Goal: Task Accomplishment & Management: Manage account settings

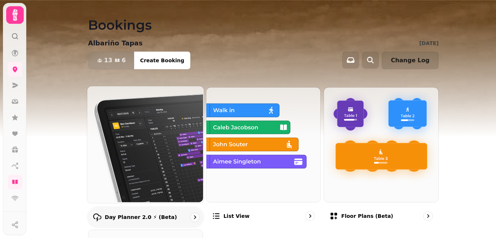
click at [134, 144] on img at bounding box center [145, 143] width 117 height 117
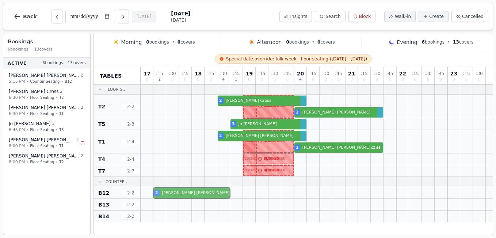
click at [197, 195] on div "2 [PERSON_NAME]" at bounding box center [317, 193] width 352 height 12
select select "****"
select select "*"
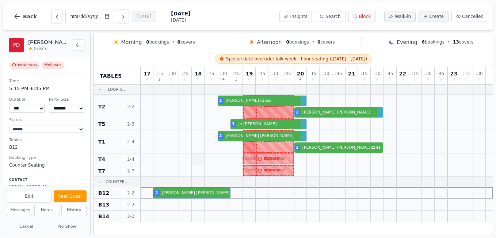
click at [199, 160] on div at bounding box center [198, 158] width 13 height 11
click at [78, 43] on icon "Back to bookings list" at bounding box center [79, 45] width 6 height 6
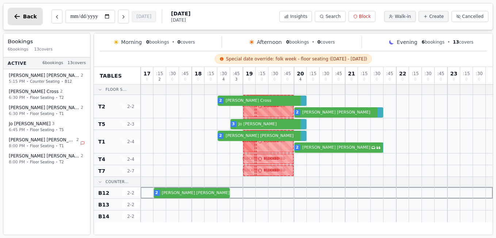
click at [23, 15] on span "Back" at bounding box center [30, 16] width 14 height 5
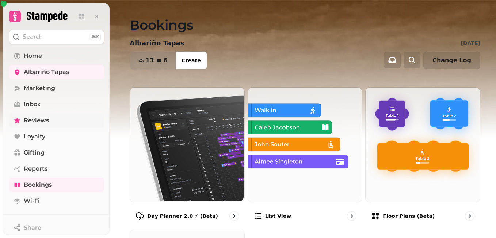
click at [19, 120] on icon at bounding box center [17, 119] width 6 height 5
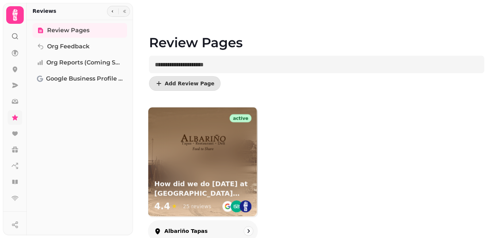
click at [208, 163] on img at bounding box center [203, 143] width 48 height 48
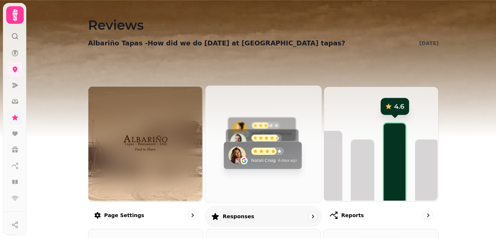
click at [239, 147] on img at bounding box center [262, 142] width 117 height 117
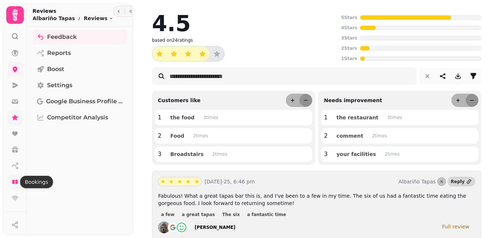
click at [17, 182] on icon at bounding box center [14, 181] width 5 height 4
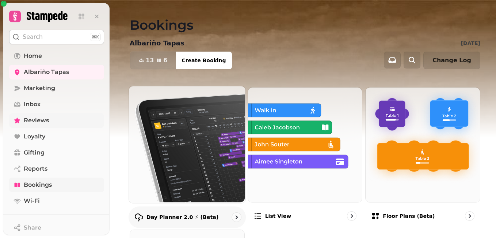
click at [187, 157] on img at bounding box center [186, 143] width 117 height 117
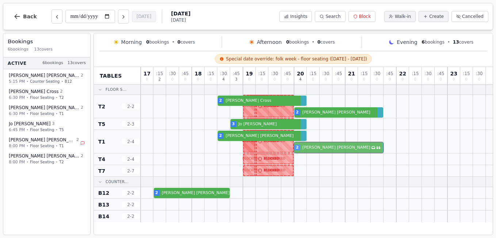
click at [348, 149] on div "2 [PERSON_NAME] 2 [PERSON_NAME] Has conversation thread" at bounding box center [317, 141] width 352 height 23
select select "****"
select select "*"
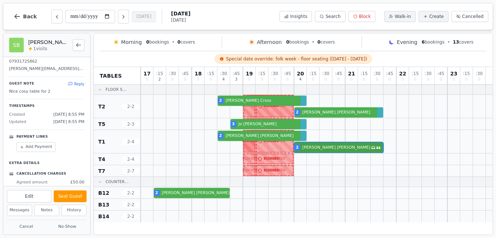
scroll to position [113, 0]
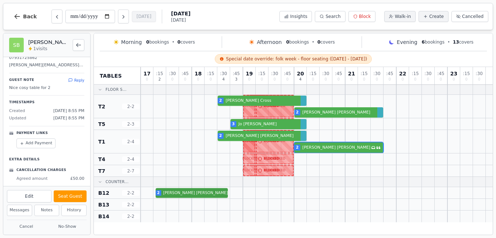
click at [190, 192] on div "2 [PERSON_NAME]" at bounding box center [317, 193] width 352 height 12
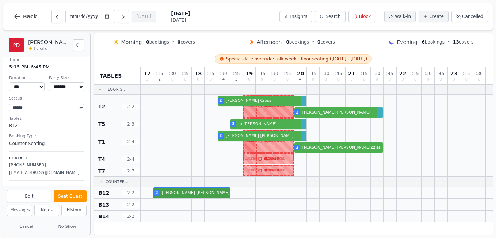
scroll to position [0, 0]
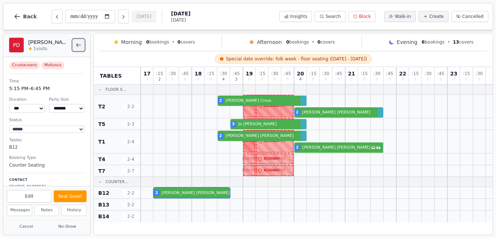
click at [73, 46] on button "Back to bookings list" at bounding box center [79, 45] width 12 height 12
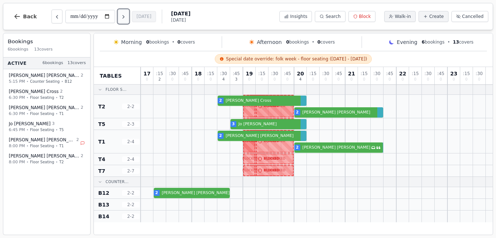
click at [125, 17] on icon "Next day" at bounding box center [124, 17] width 6 height 6
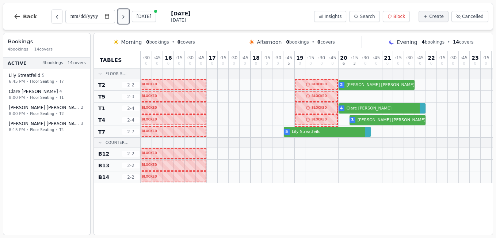
scroll to position [0, 163]
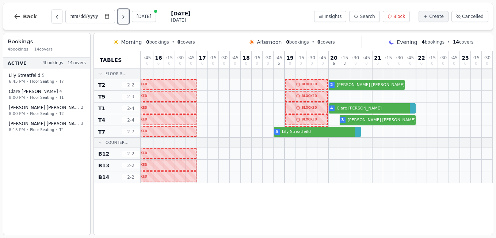
click at [126, 20] on icon "Next day" at bounding box center [124, 17] width 6 height 6
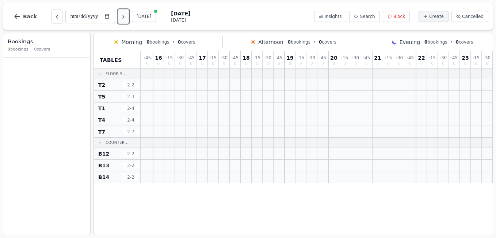
scroll to position [0, 0]
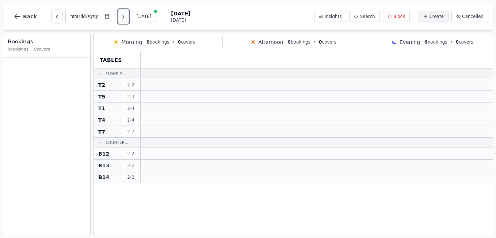
click at [126, 20] on icon "Next day" at bounding box center [124, 17] width 6 height 6
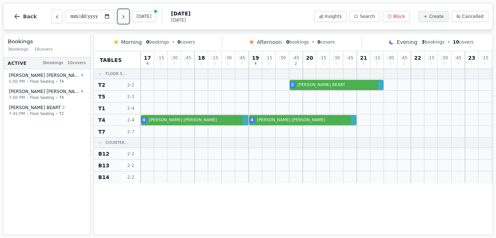
click at [126, 20] on icon "Next day" at bounding box center [124, 17] width 6 height 6
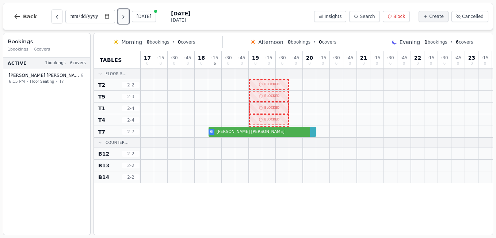
click at [126, 20] on icon "Next day" at bounding box center [124, 17] width 6 height 6
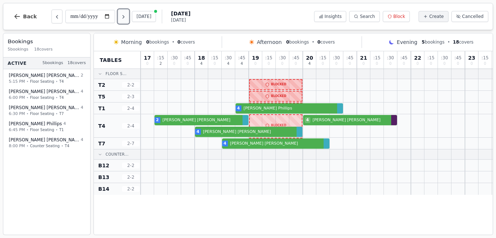
click at [126, 20] on icon "Next day" at bounding box center [124, 17] width 6 height 6
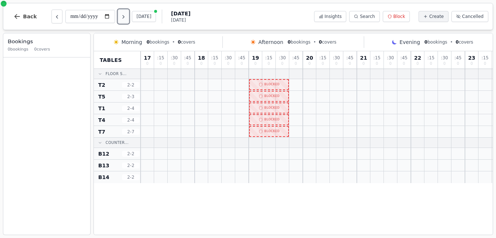
click at [126, 20] on icon "Next day" at bounding box center [124, 17] width 6 height 6
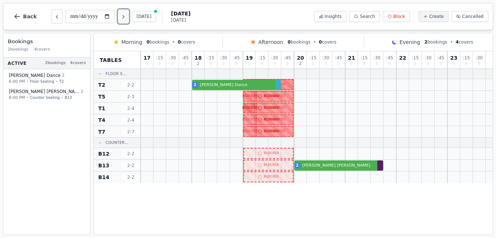
click at [126, 20] on icon "Next day" at bounding box center [124, 17] width 6 height 6
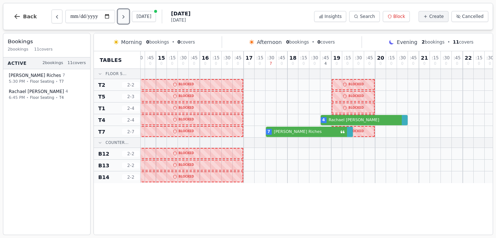
scroll to position [0, 117]
click at [126, 18] on icon "Next day" at bounding box center [124, 17] width 6 height 6
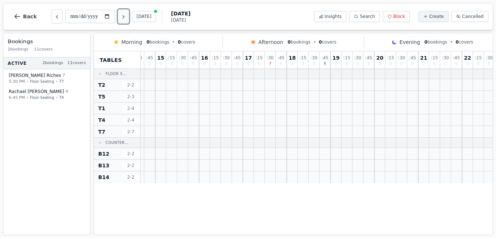
scroll to position [0, 0]
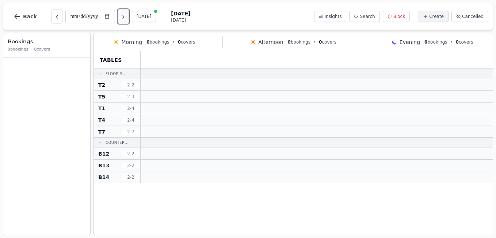
click at [126, 18] on icon "Next day" at bounding box center [124, 17] width 6 height 6
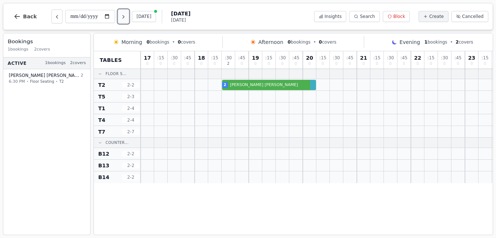
click at [126, 18] on icon "Next day" at bounding box center [124, 17] width 6 height 6
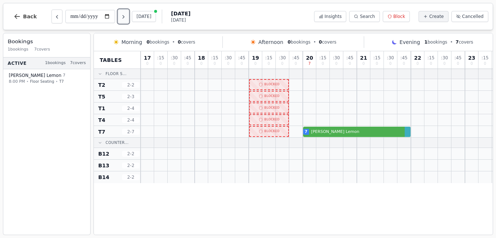
click at [126, 18] on icon "Next day" at bounding box center [124, 17] width 6 height 6
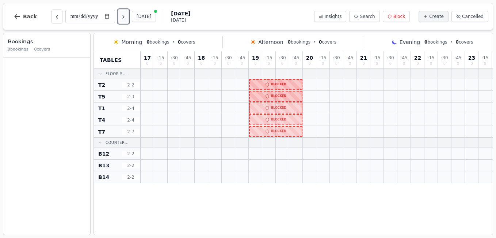
click at [126, 18] on icon "Next day" at bounding box center [124, 17] width 6 height 6
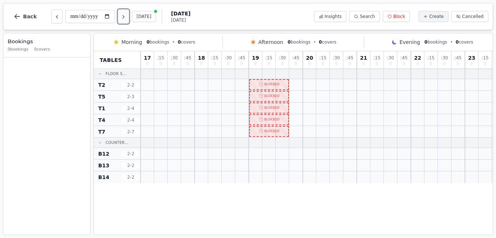
click at [126, 18] on icon "Next day" at bounding box center [124, 17] width 6 height 6
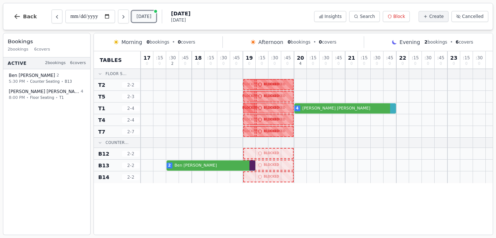
click at [142, 16] on button "[DATE]" at bounding box center [144, 16] width 24 height 11
type input "**********"
